Goal: Task Accomplishment & Management: Complete application form

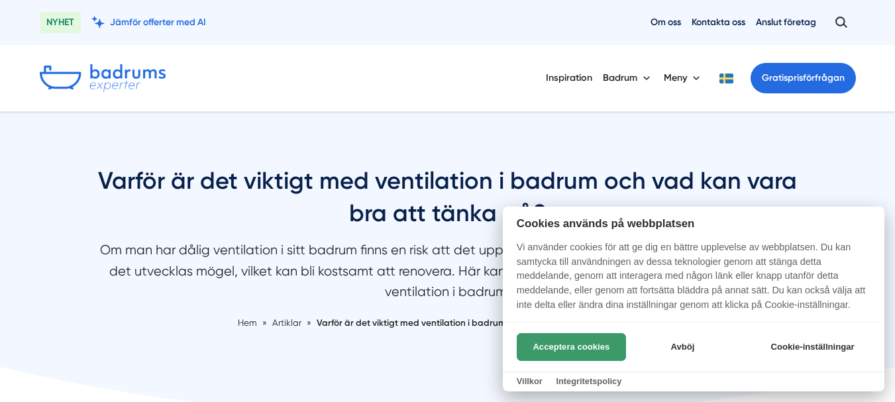
click at [580, 350] on button "Acceptera cookies" at bounding box center [571, 347] width 109 height 28
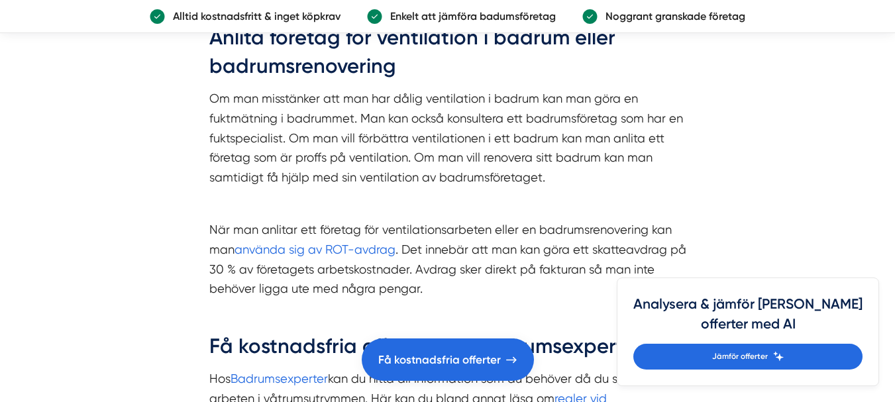
scroll to position [1715, 0]
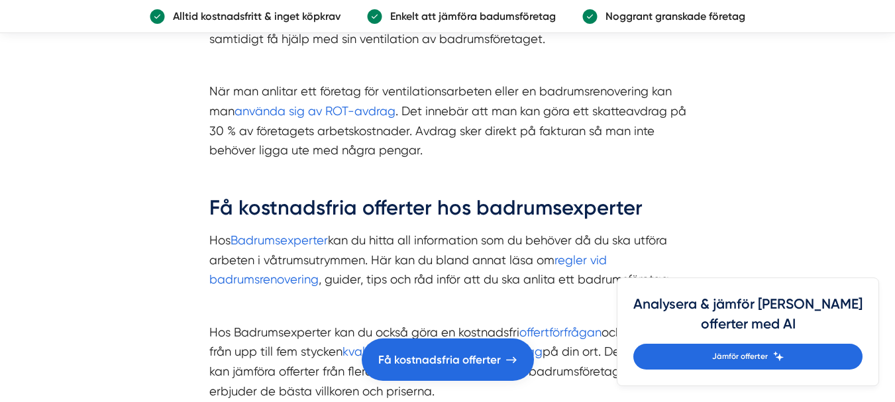
click at [0, 0] on div at bounding box center [0, 0] width 0 height 0
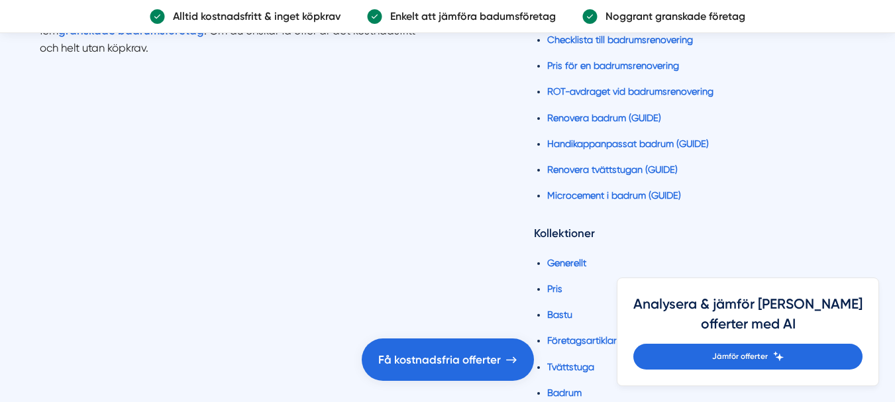
scroll to position [3476, 0]
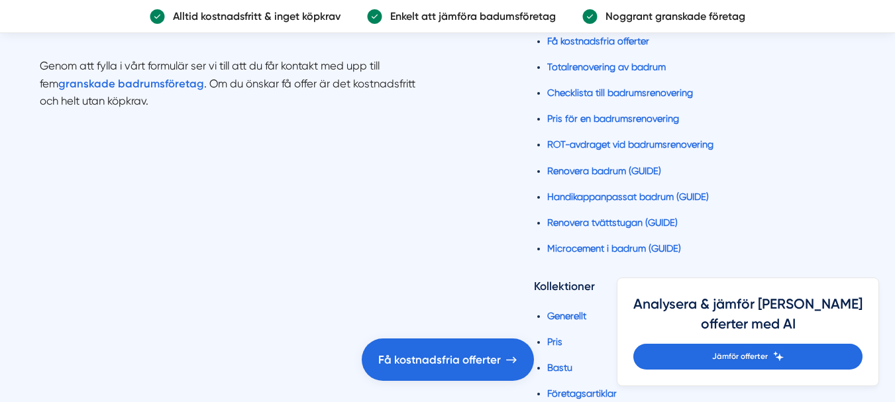
click at [856, 235] on ul "Hem Om oss Kontakta oss Anslut företag Få kostnadsfria offerter Totalrenovering…" at bounding box center [694, 97] width 321 height 352
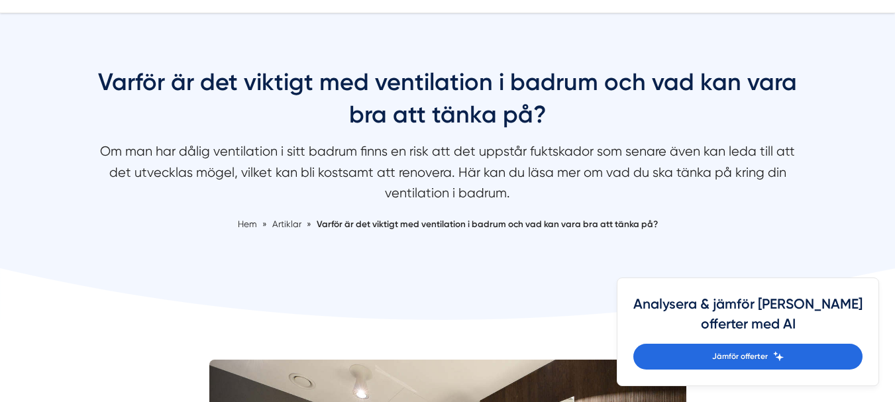
scroll to position [0, 0]
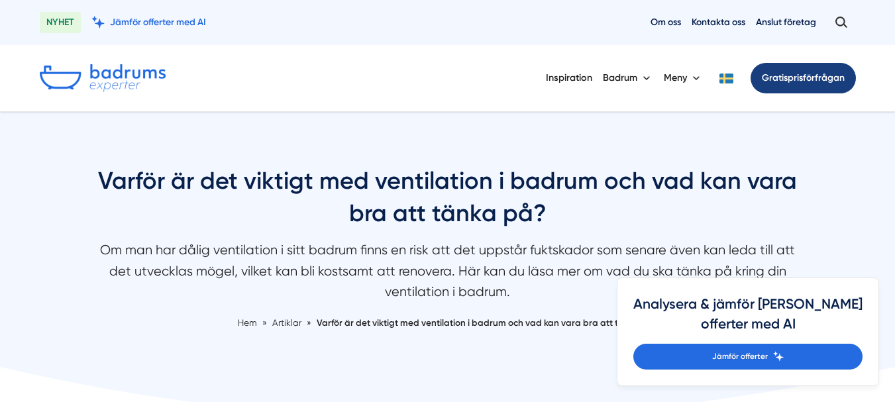
click at [810, 74] on link "Gratis prisförfrågan" at bounding box center [803, 78] width 105 height 30
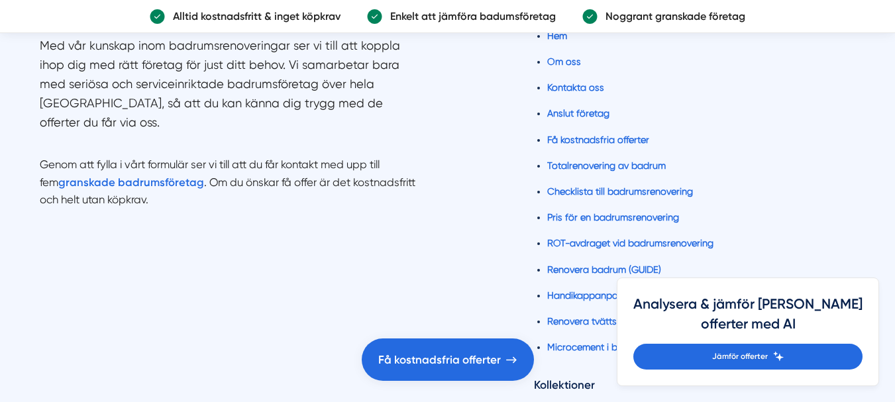
scroll to position [3386, 0]
